Goal: Navigation & Orientation: Find specific page/section

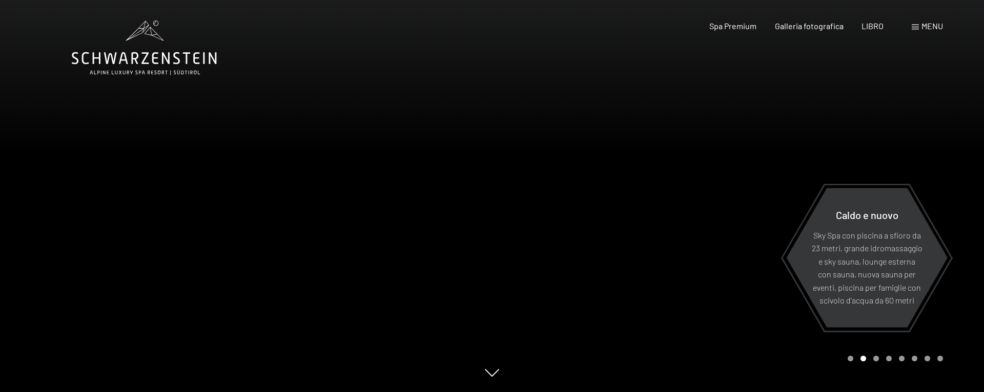
click at [924, 27] on font "menu" at bounding box center [932, 26] width 22 height 10
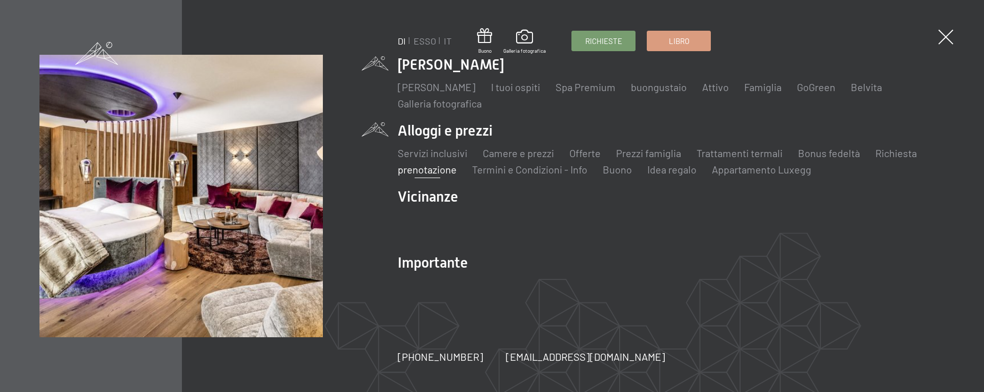
click at [433, 169] on font "prenotazione" at bounding box center [427, 169] width 59 height 12
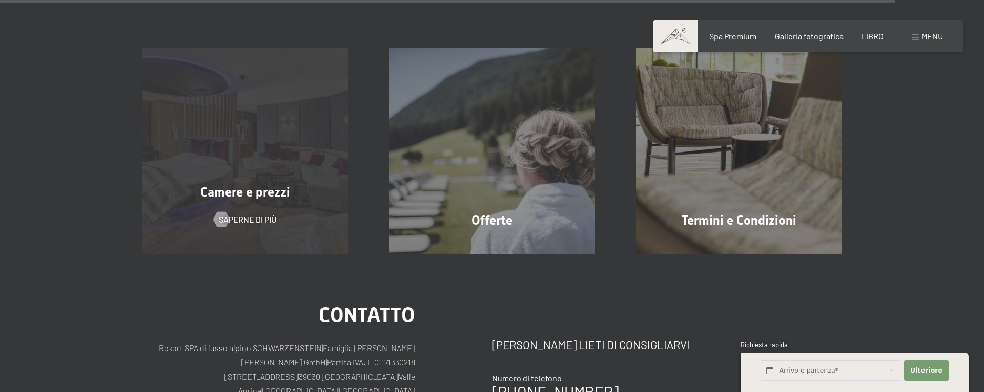
click at [261, 108] on div "Camere e prezzi Saperne di più" at bounding box center [245, 151] width 247 height 206
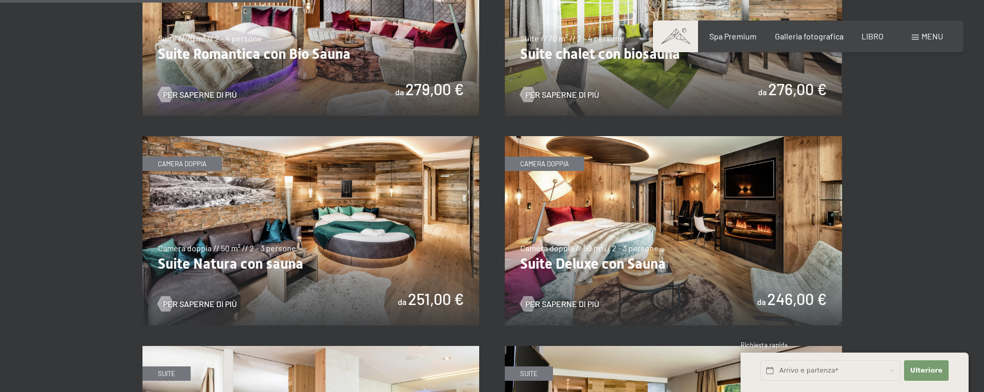
scroll to position [994, 0]
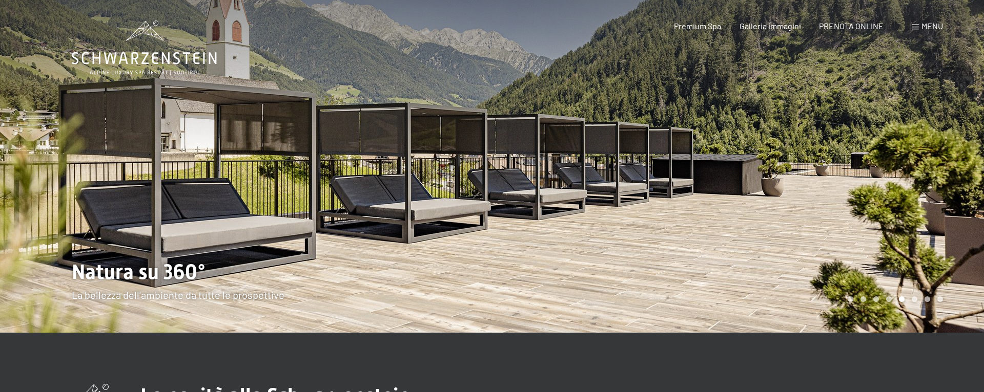
click at [914, 27] on span at bounding box center [914, 27] width 7 height 5
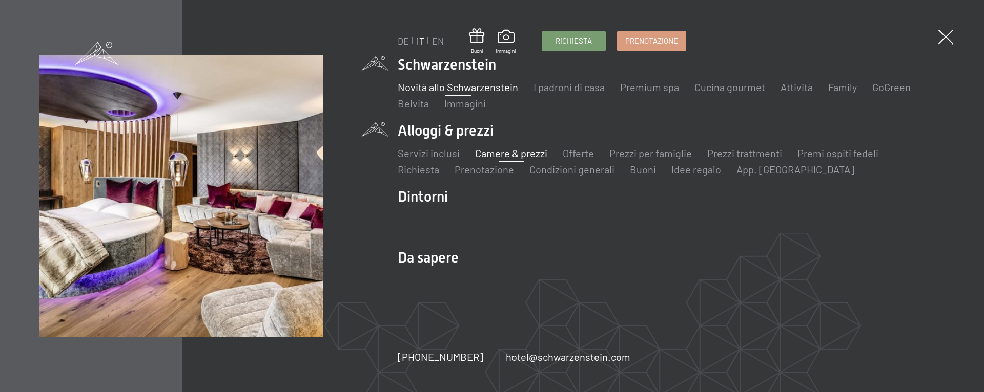
click at [506, 151] on link "Camere & prezzi" at bounding box center [511, 153] width 72 height 12
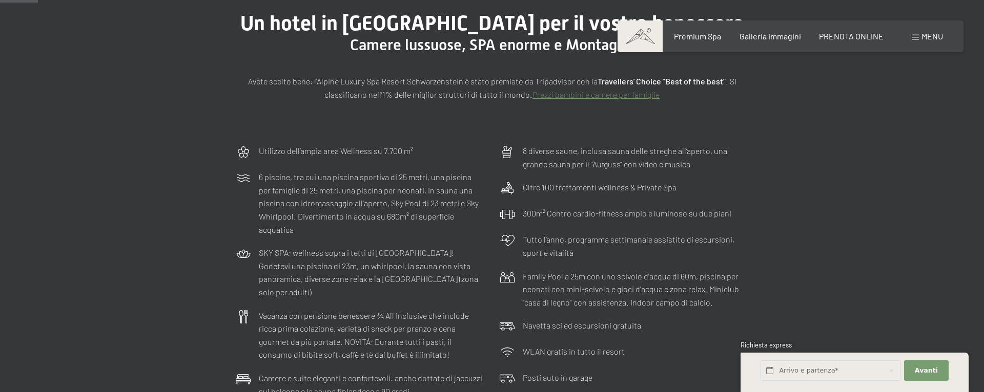
scroll to position [118, 0]
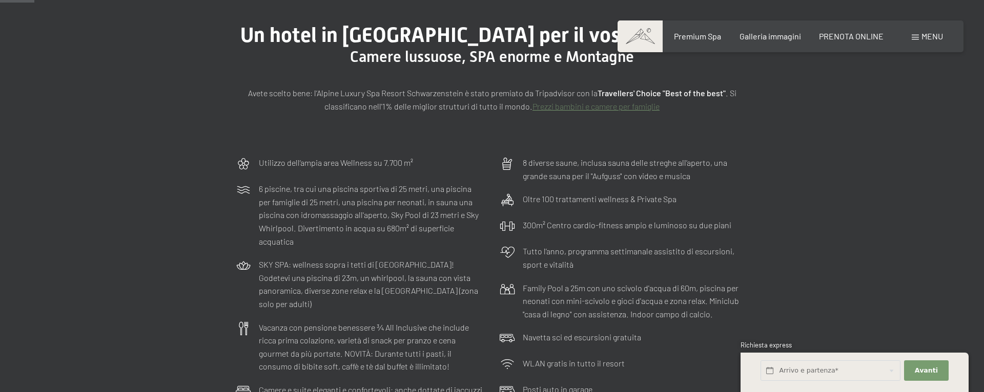
click at [913, 37] on span at bounding box center [914, 37] width 7 height 5
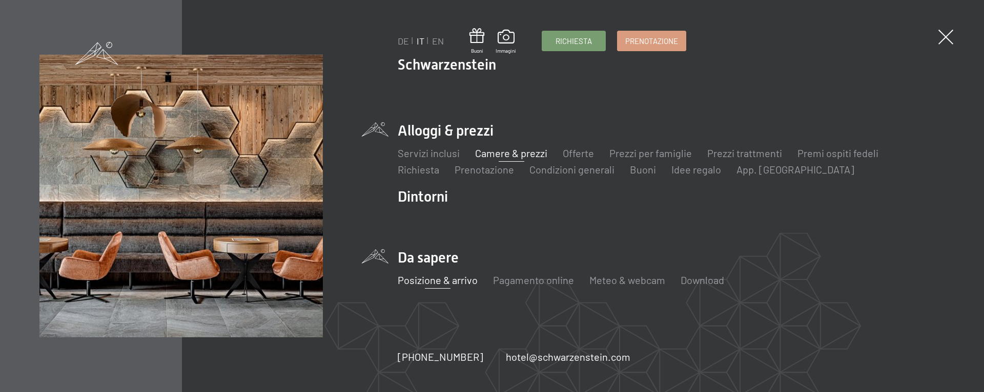
click at [426, 284] on link "Posizione & arrivo" at bounding box center [438, 280] width 80 height 12
click at [527, 282] on link "Pagamento online" at bounding box center [533, 280] width 81 height 12
